Goal: Information Seeking & Learning: Check status

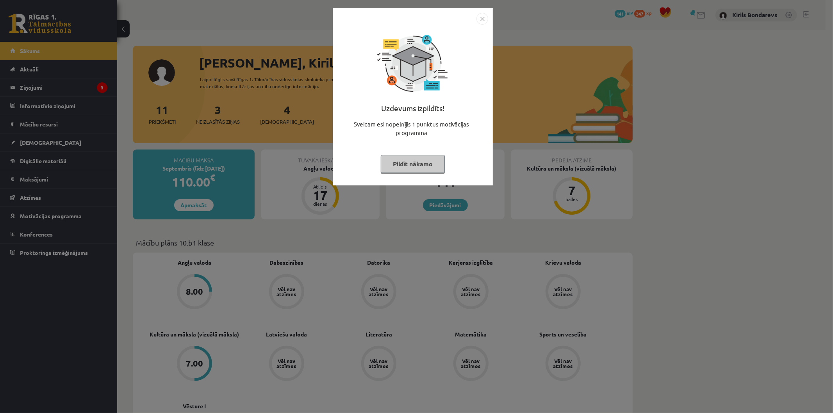
click at [407, 158] on button "Pildīt nākamo" at bounding box center [413, 164] width 64 height 18
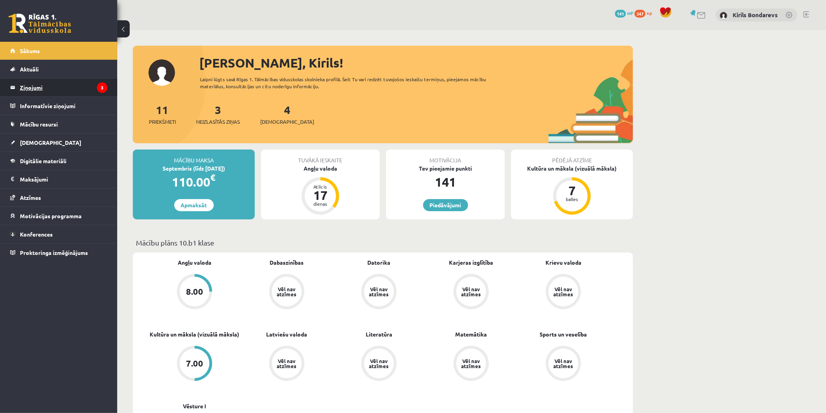
click at [69, 80] on legend "Ziņojumi 3" at bounding box center [64, 88] width 88 height 18
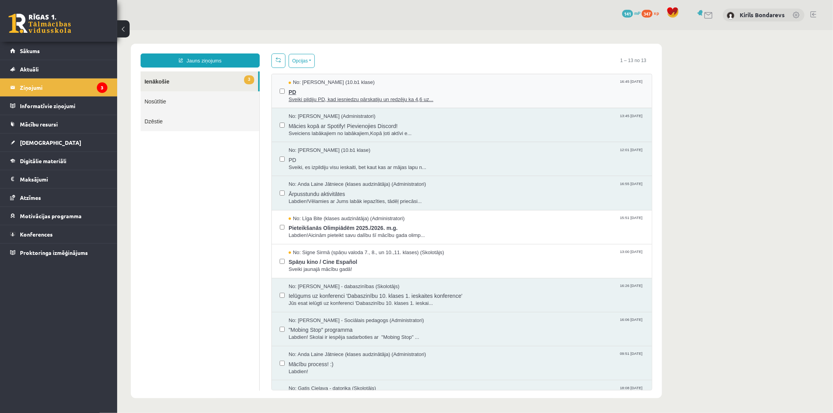
click at [347, 99] on span "Sveiki pildiju PD, kad iesniedzu pārskatiju un redzēju ka 4,6 uz..." at bounding box center [465, 99] width 355 height 7
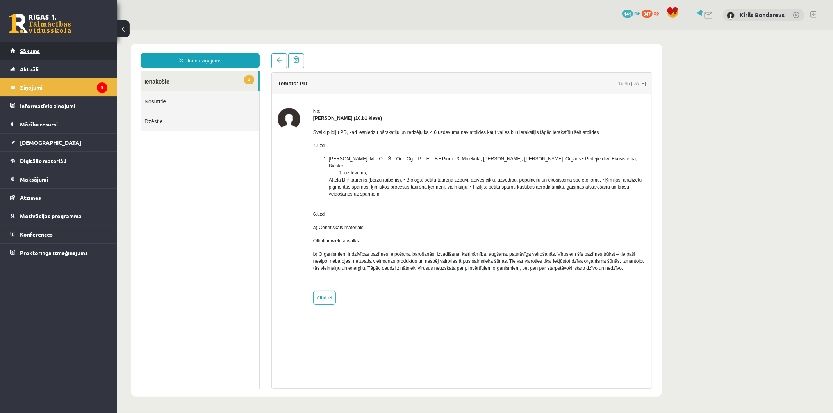
click at [50, 49] on link "Sākums" at bounding box center [58, 51] width 97 height 18
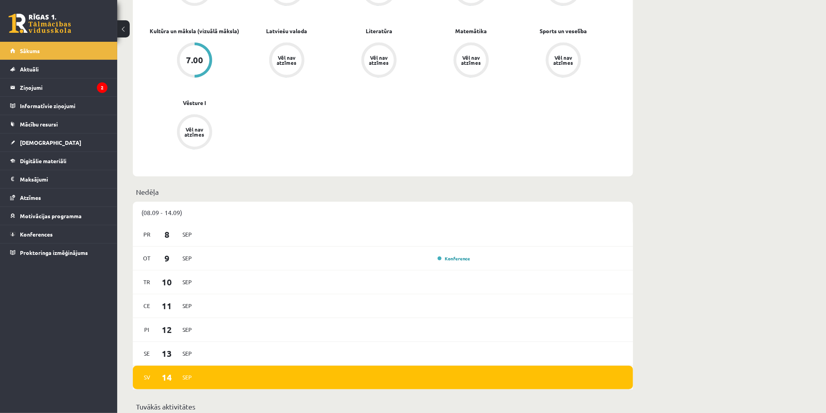
scroll to position [477, 0]
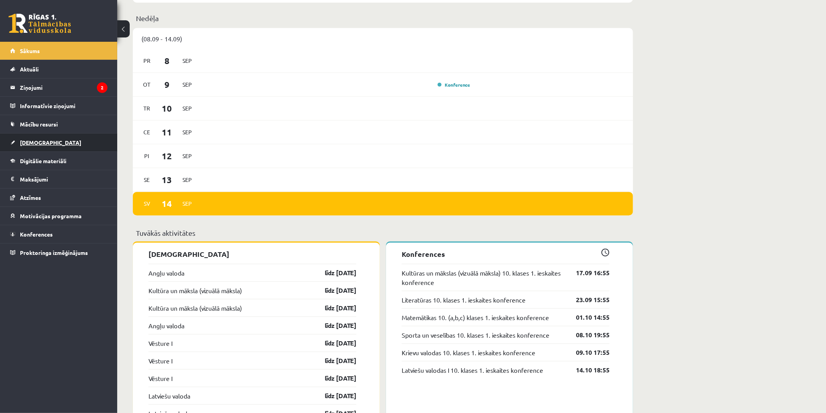
click at [33, 138] on link "[DEMOGRAPHIC_DATA]" at bounding box center [58, 143] width 97 height 18
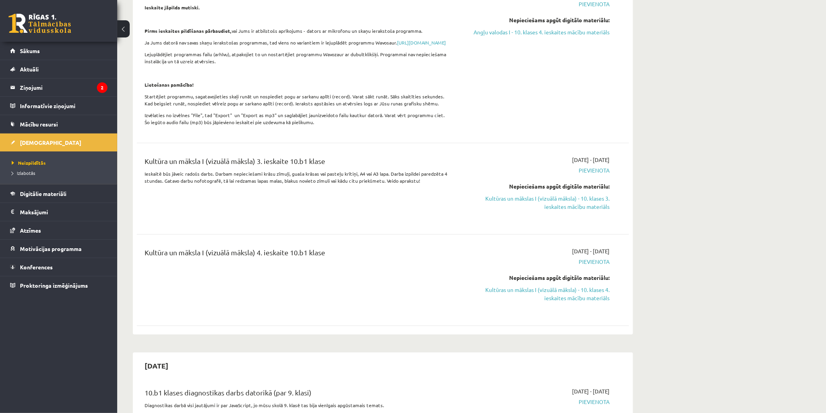
scroll to position [217, 0]
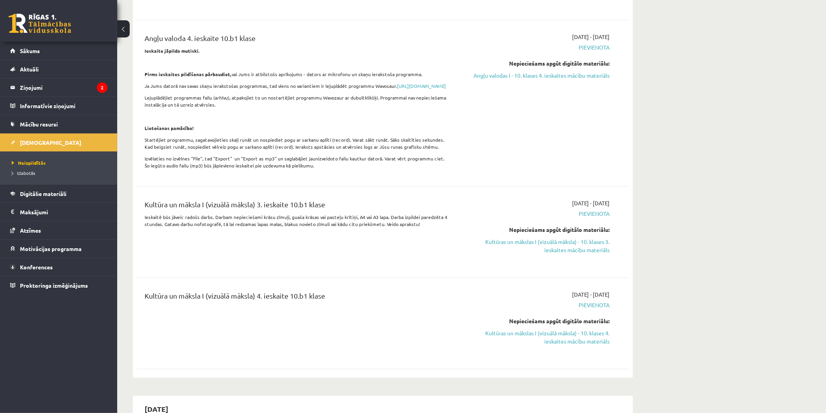
click at [398, 347] on div "Kultūra un māksla I (vizuālā māksla) 4. ieskaite 10.b1 klase" at bounding box center [298, 324] width 318 height 66
click at [34, 52] on span "Sākums" at bounding box center [30, 50] width 20 height 7
